Goal: Task Accomplishment & Management: Manage account settings

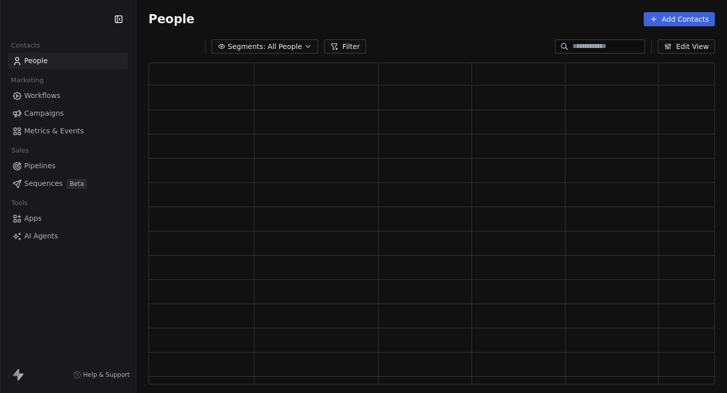
scroll to position [321, 566]
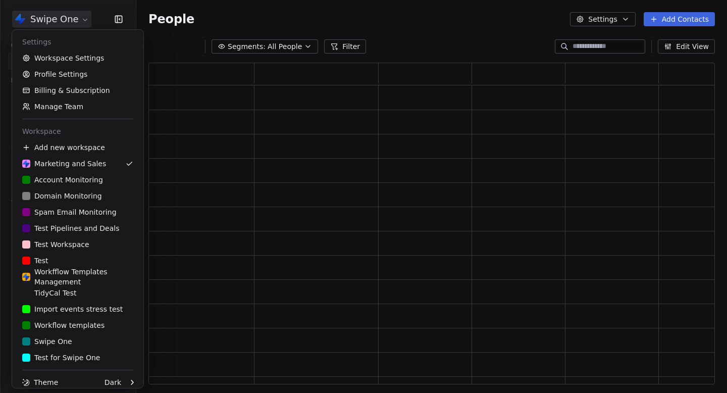
click at [85, 20] on html "Swipe One Contacts People Marketing Workflows Campaigns Metrics & Events Sales …" at bounding box center [363, 196] width 727 height 393
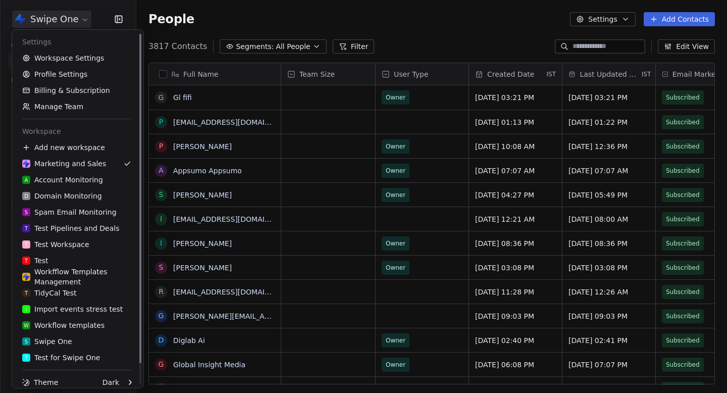
scroll to position [346, 590]
click at [85, 20] on html "Swipe One Contacts People Marketing Workflows Campaigns Metrics & Events Sales …" at bounding box center [363, 196] width 727 height 393
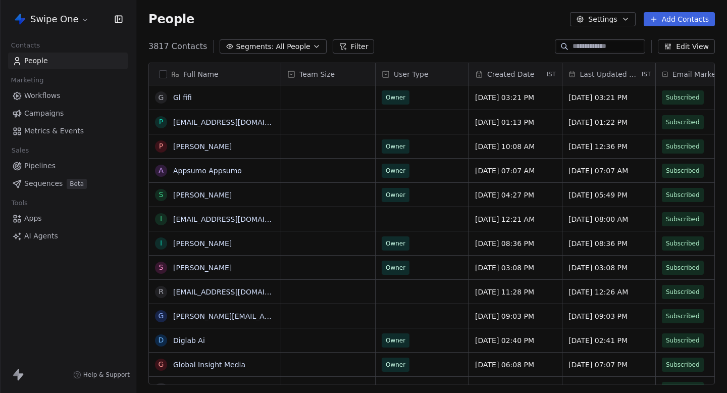
click at [85, 20] on html "Swipe One Contacts People Marketing Workflows Campaigns Metrics & Events Sales …" at bounding box center [363, 196] width 727 height 393
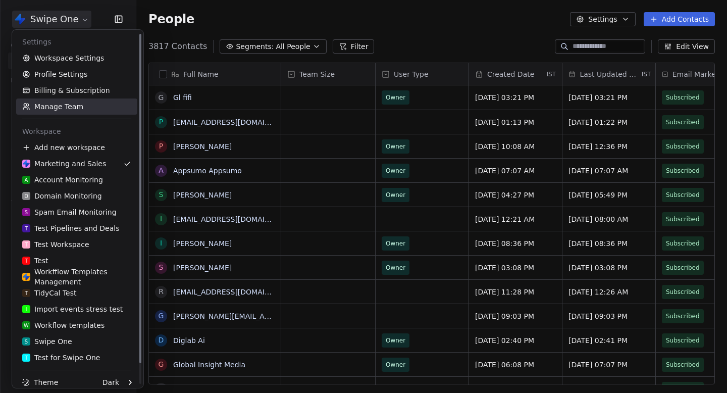
click at [66, 103] on link "Manage Team" at bounding box center [76, 106] width 121 height 16
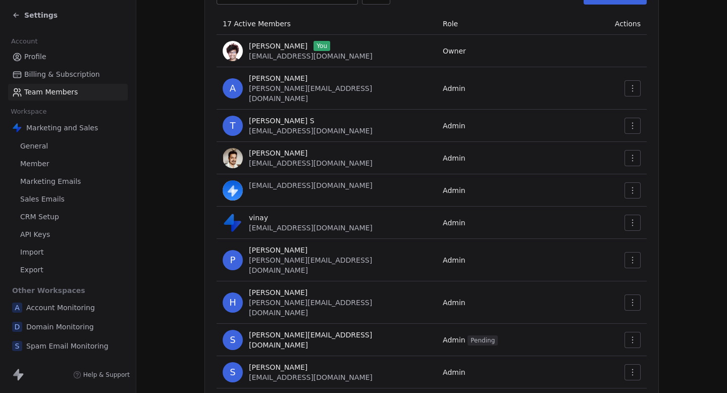
scroll to position [131, 0]
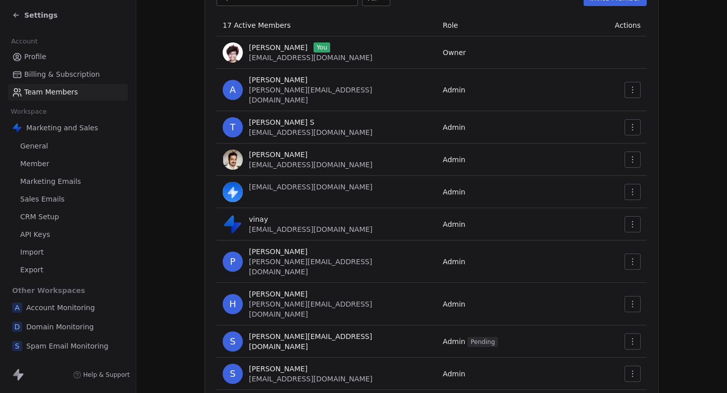
click at [70, 167] on link "Member" at bounding box center [68, 163] width 120 height 17
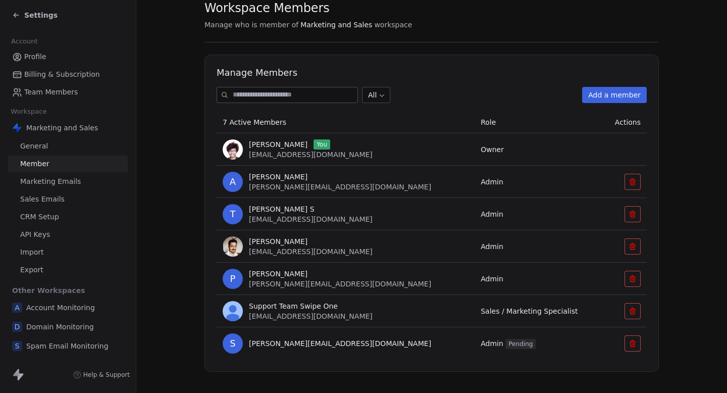
scroll to position [43, 0]
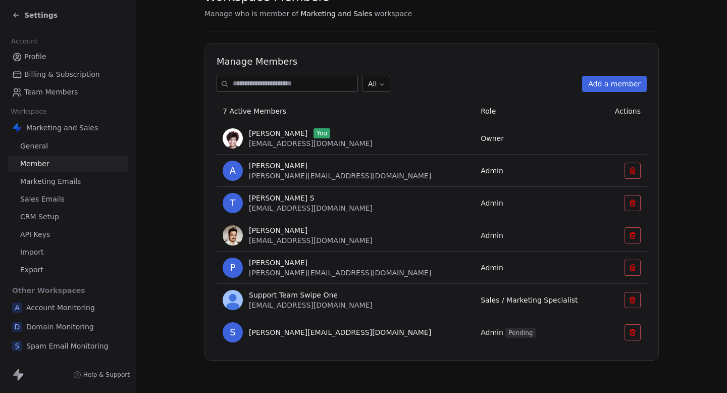
click at [66, 305] on span "Account Monitoring" at bounding box center [60, 307] width 69 height 10
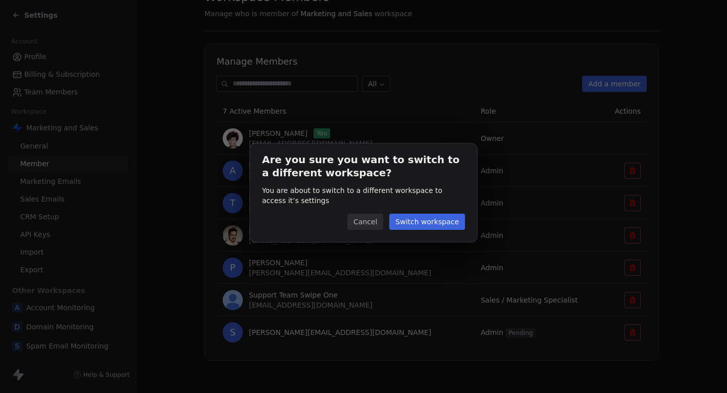
click at [451, 226] on button "Switch workspace" at bounding box center [427, 221] width 76 height 16
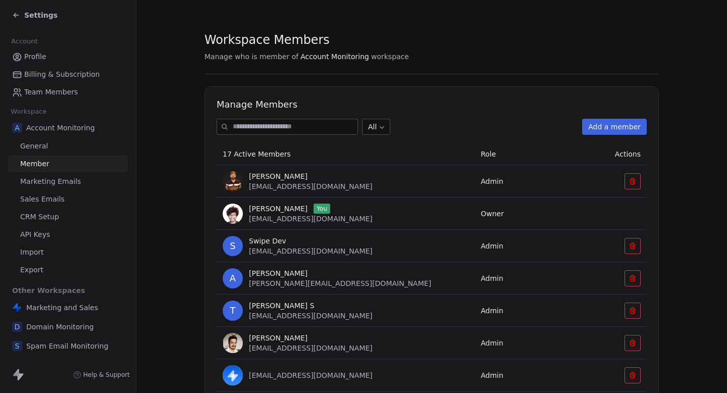
click at [62, 311] on span "Marketing and Sales" at bounding box center [62, 307] width 72 height 10
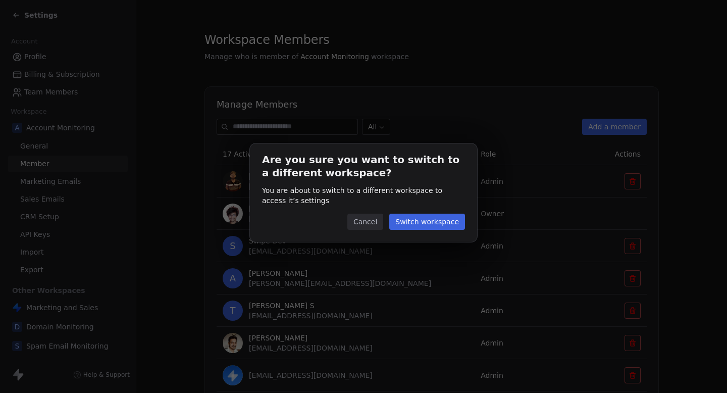
click at [435, 216] on button "Switch workspace" at bounding box center [427, 221] width 76 height 16
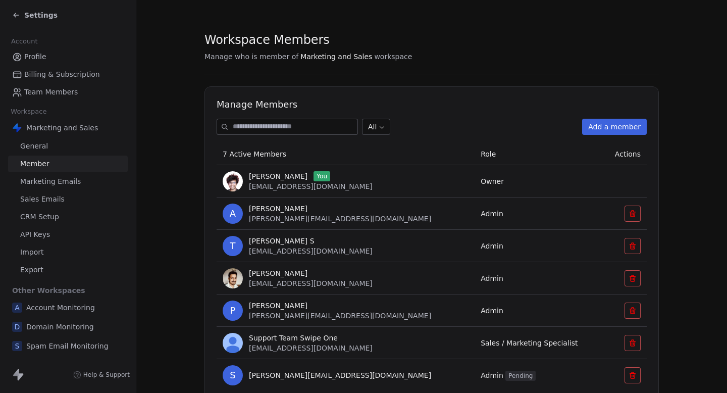
click at [15, 19] on icon at bounding box center [16, 15] width 8 height 8
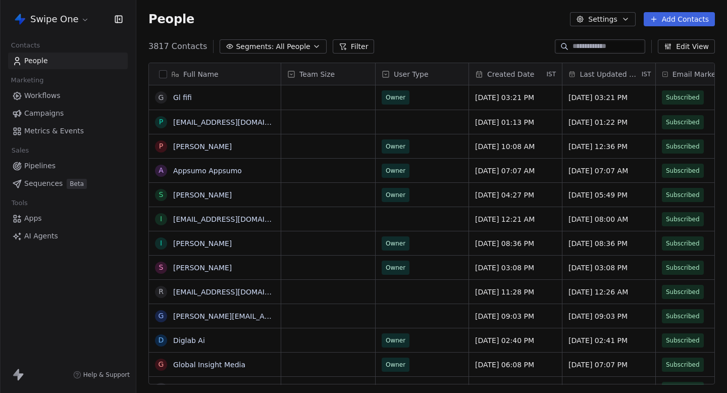
scroll to position [346, 590]
